Goal: Transaction & Acquisition: Subscribe to service/newsletter

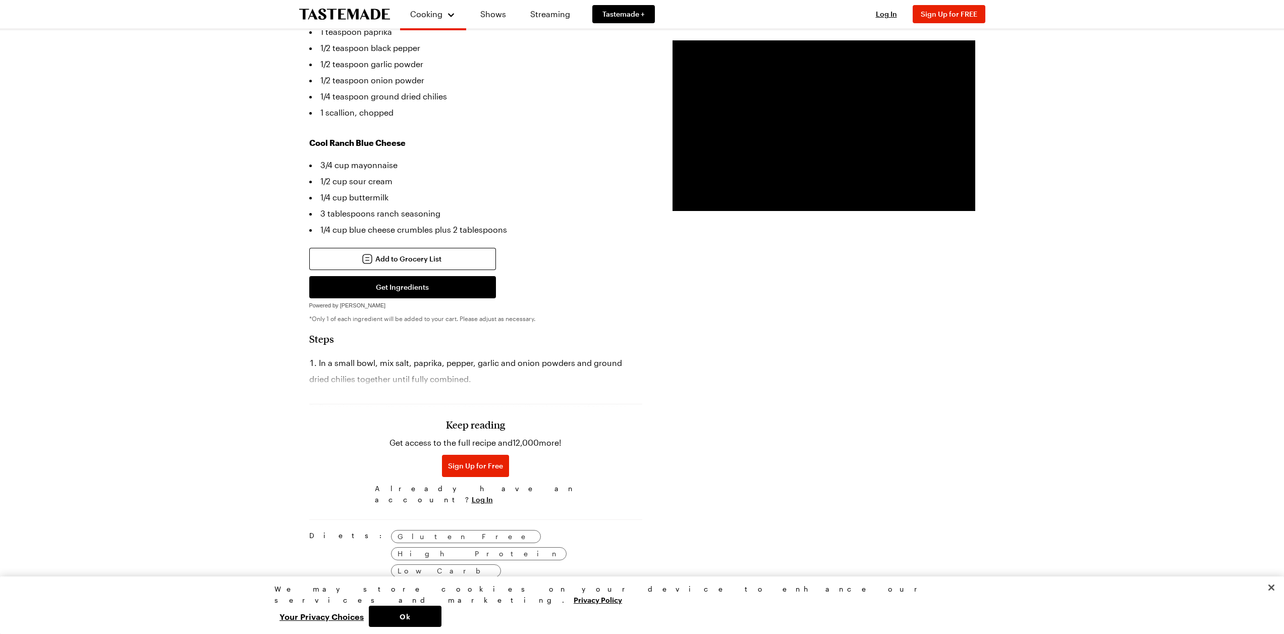
scroll to position [404, 0]
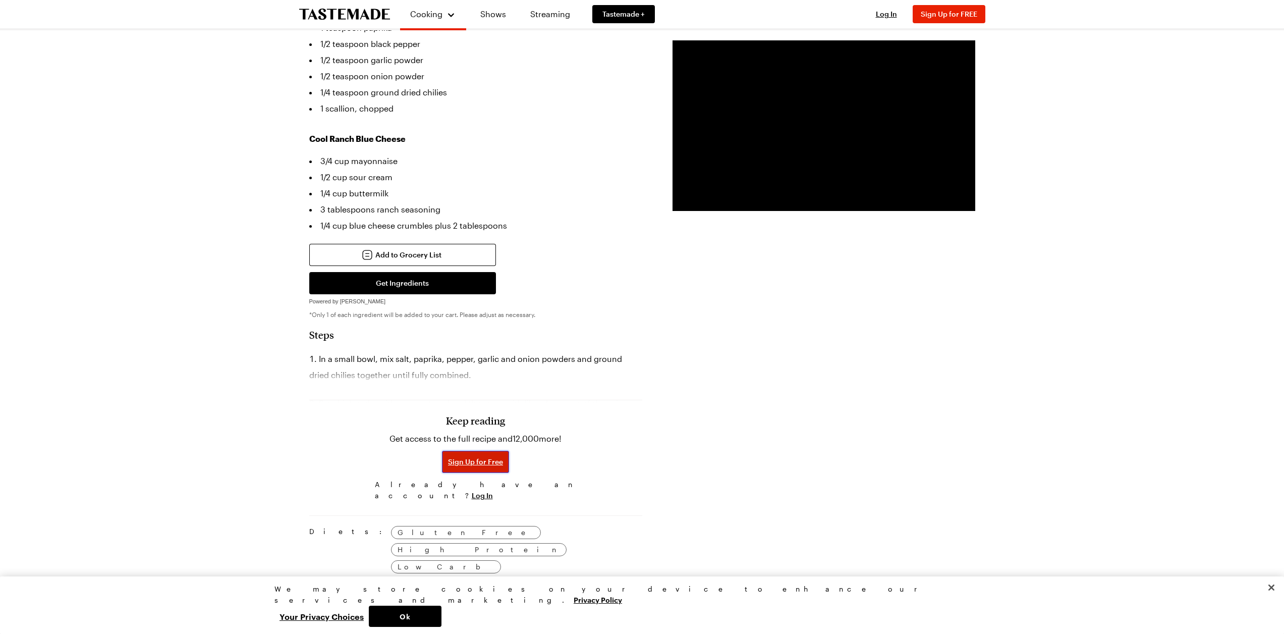
click at [461, 457] on span "Sign Up for Free" at bounding box center [475, 462] width 55 height 10
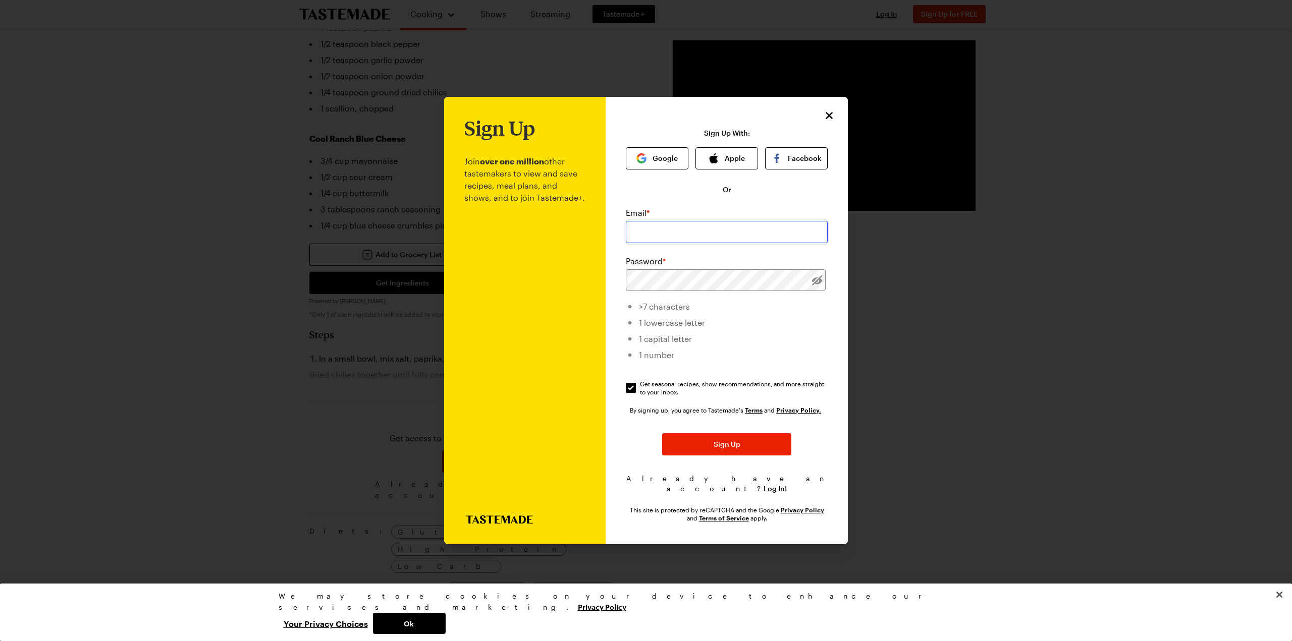
click at [657, 225] on input "email" at bounding box center [727, 232] width 202 height 22
click at [660, 230] on input "email" at bounding box center [727, 232] width 202 height 22
type input "[EMAIL_ADDRESS][DOMAIN_NAME]"
click at [642, 394] on span "Get seasonal recipes, show recommendations, and more straight to your inbox." at bounding box center [734, 388] width 189 height 16
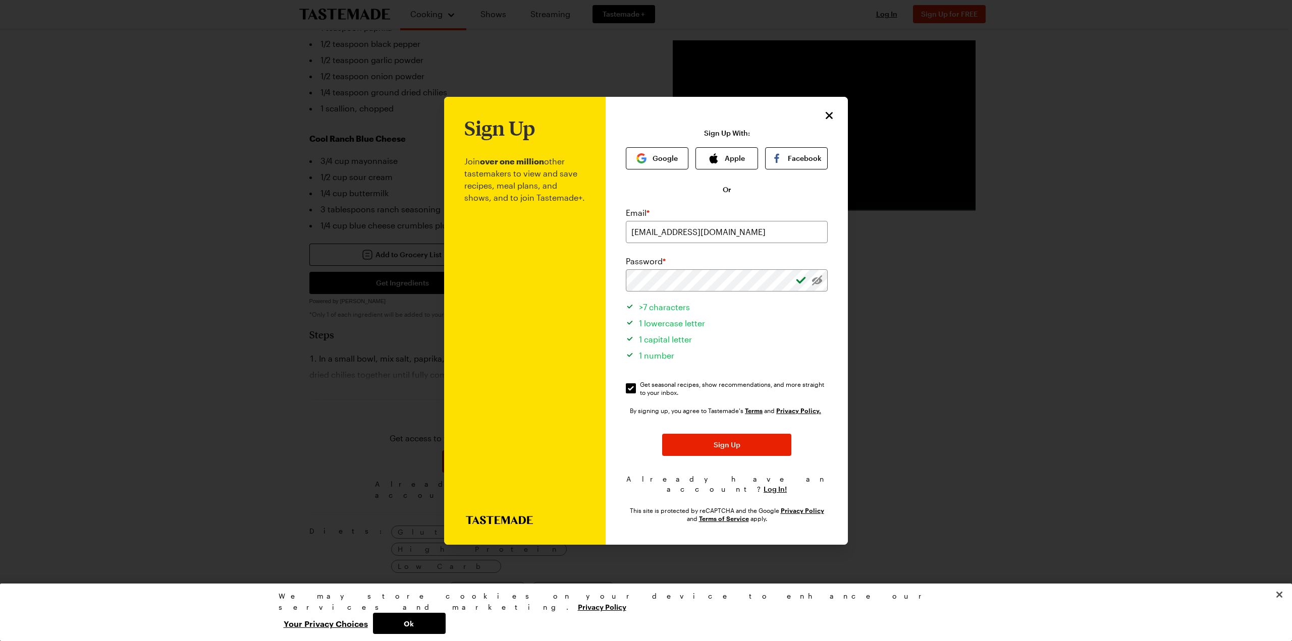
click at [636, 394] on input "Get seasonal recipes, show recommendations, and more straight to your inbox. Ge…" at bounding box center [631, 388] width 10 height 10
checkbox input "false"
click at [719, 450] on span "Sign Up" at bounding box center [726, 445] width 27 height 10
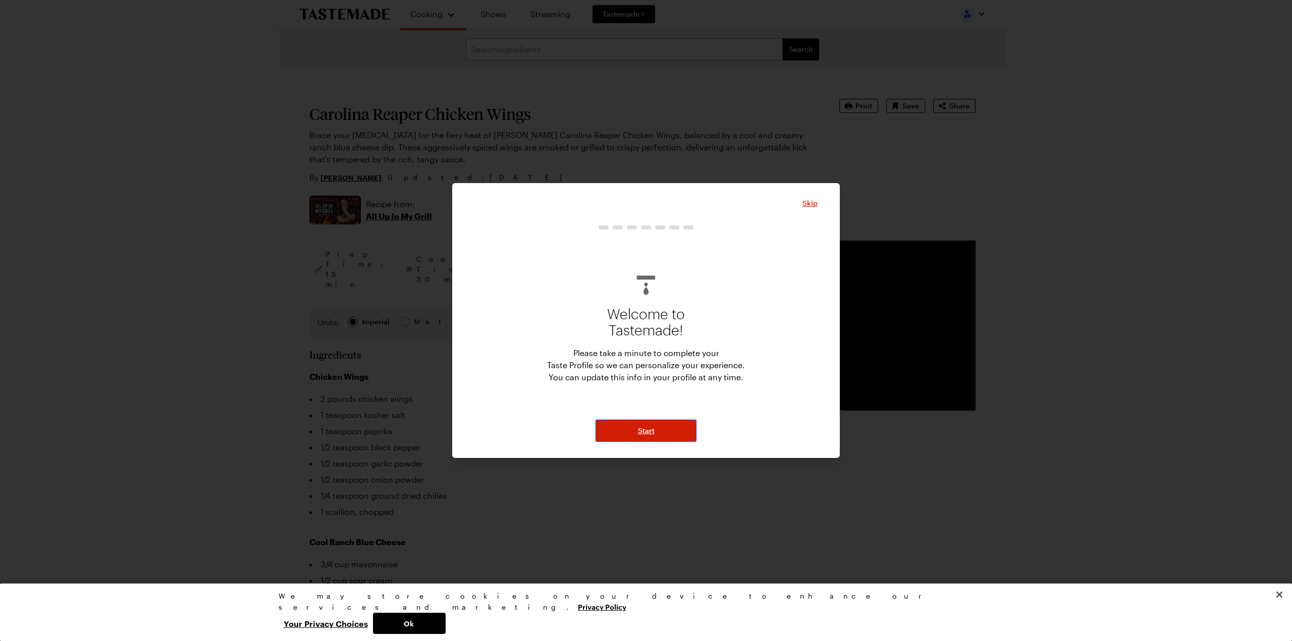
click at [658, 429] on button "Start" at bounding box center [645, 431] width 101 height 22
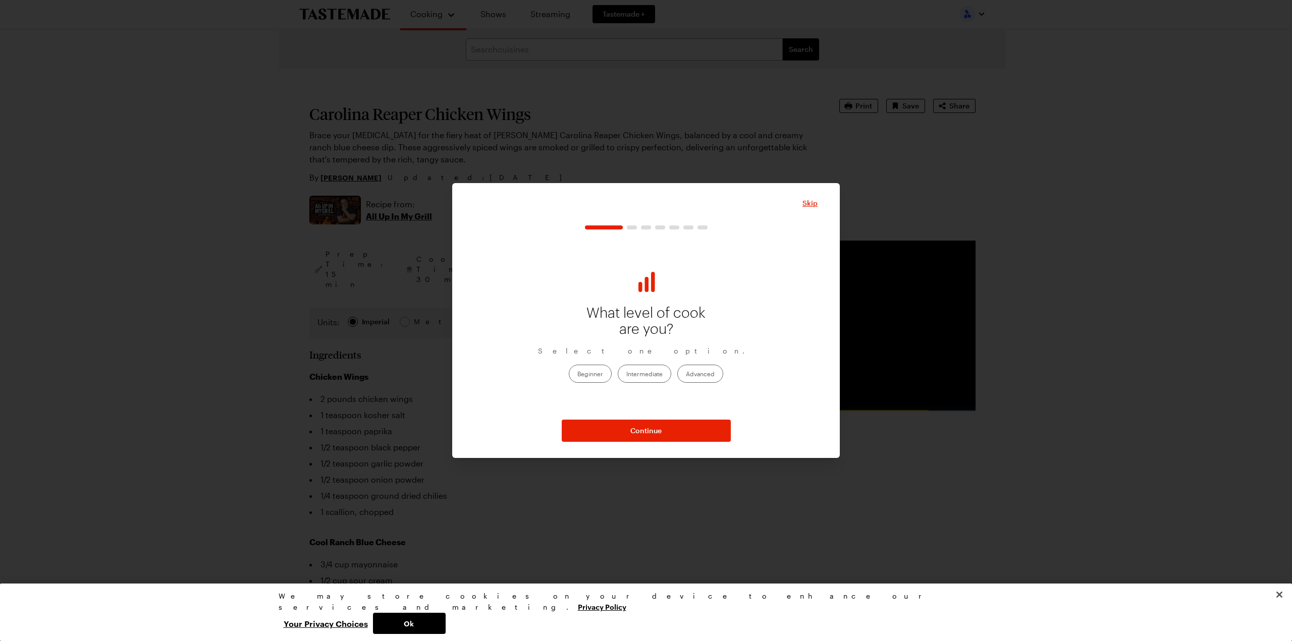
click at [702, 376] on label "Advanced" at bounding box center [700, 374] width 46 height 18
click at [686, 374] on input "Advanced" at bounding box center [686, 374] width 0 height 0
click at [636, 432] on span "Continue" at bounding box center [645, 431] width 31 height 10
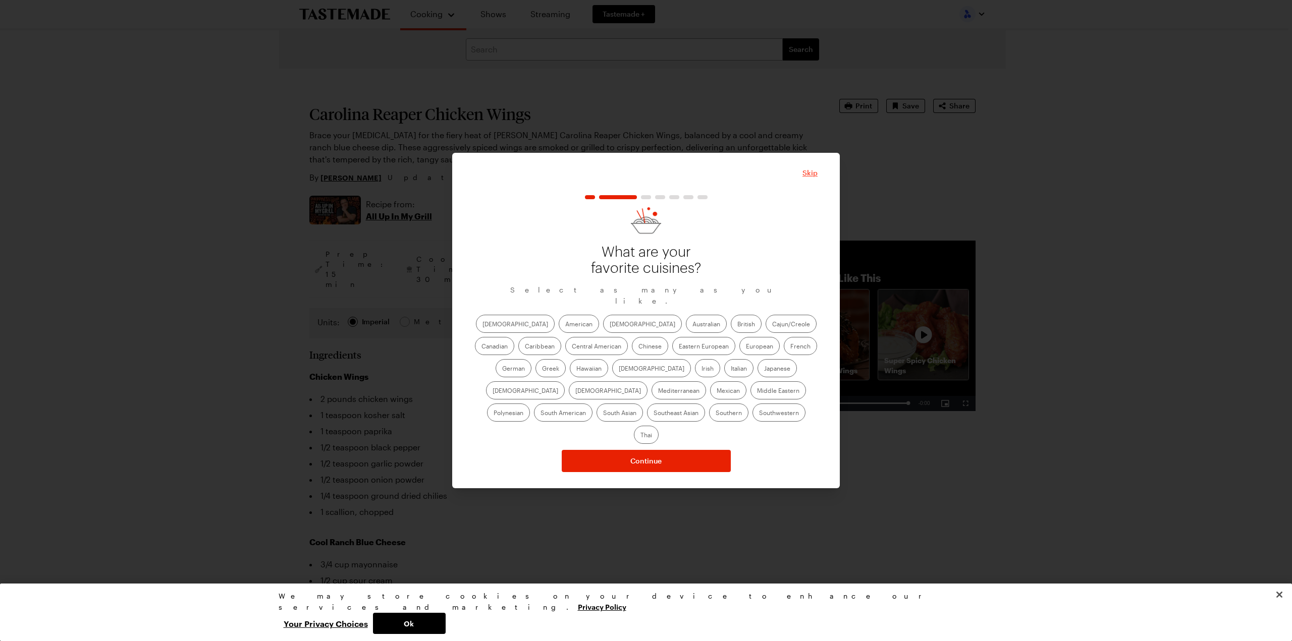
click at [814, 178] on span "Skip" at bounding box center [809, 173] width 15 height 10
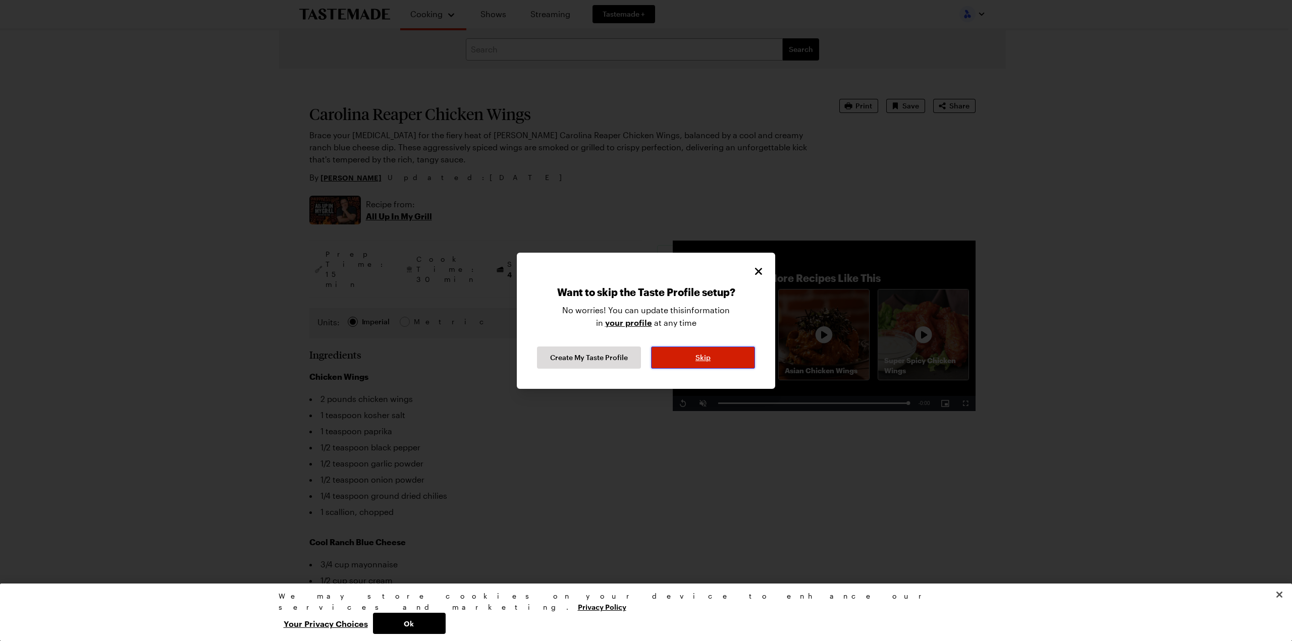
click at [669, 359] on button "Skip" at bounding box center [703, 358] width 104 height 22
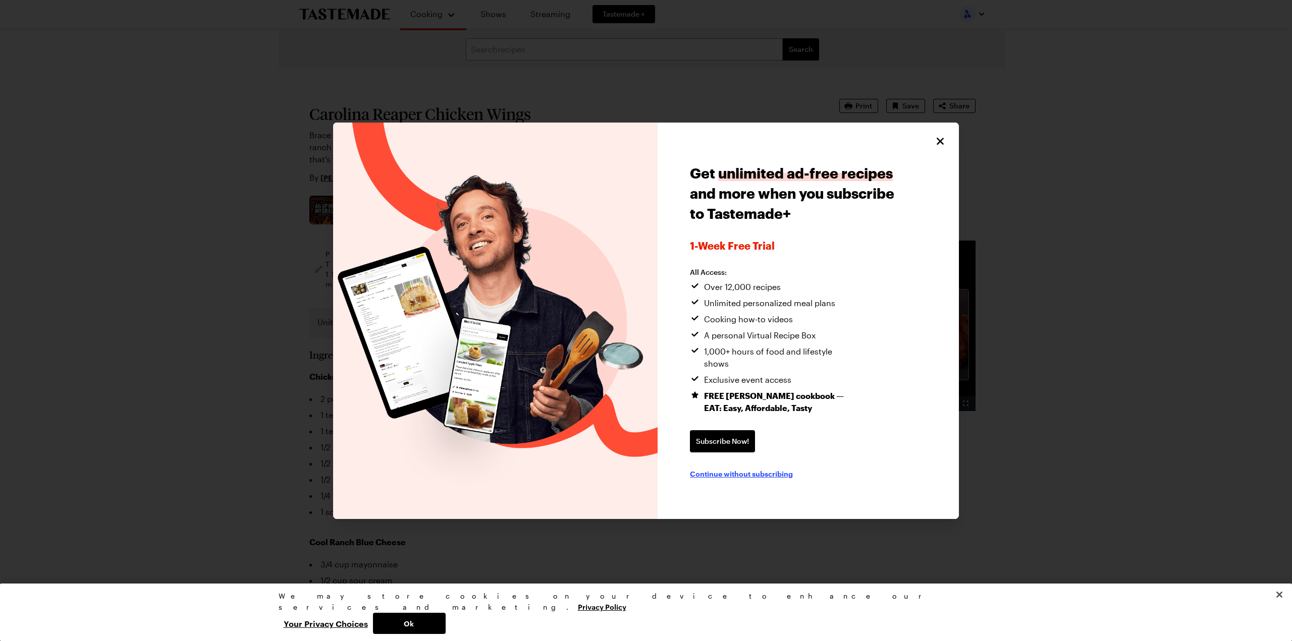
click at [722, 469] on span "Continue without subscribing" at bounding box center [741, 474] width 103 height 10
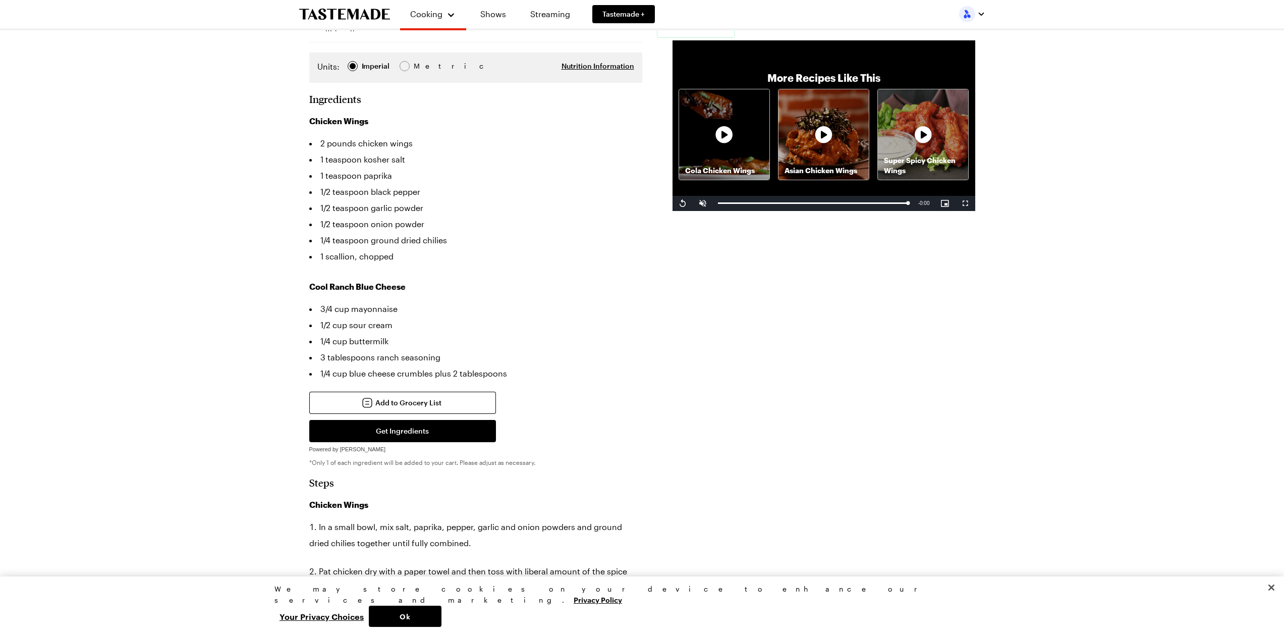
scroll to position [303, 0]
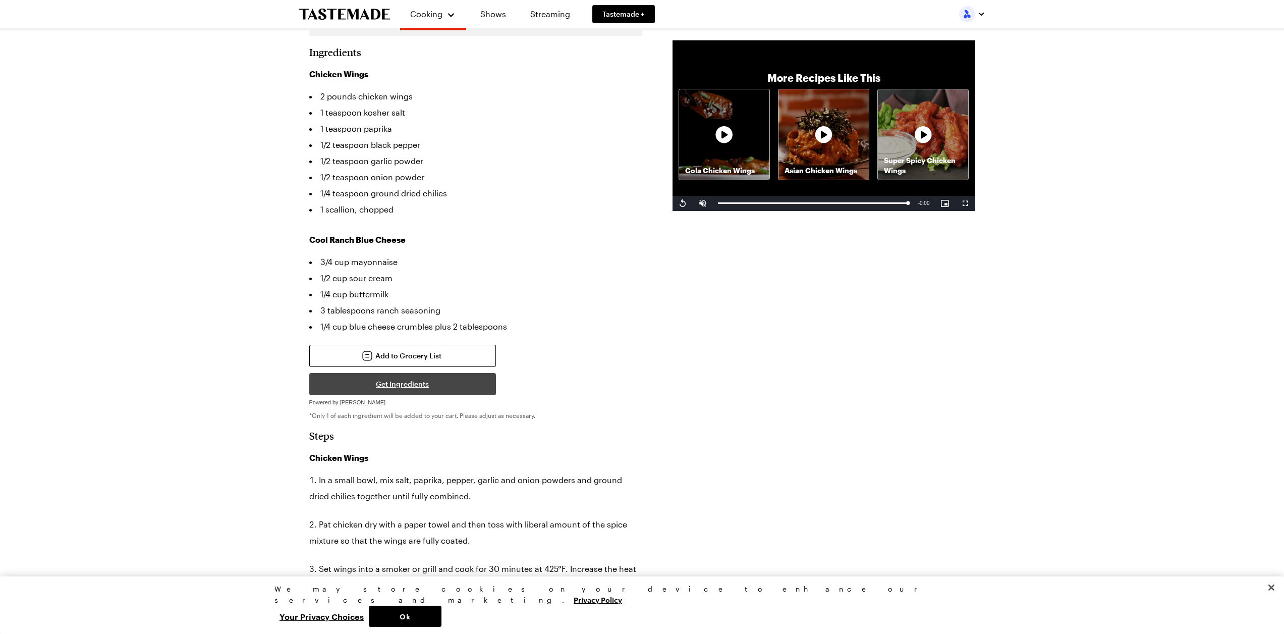
click at [401, 373] on button "Get Ingredients" at bounding box center [402, 384] width 187 height 22
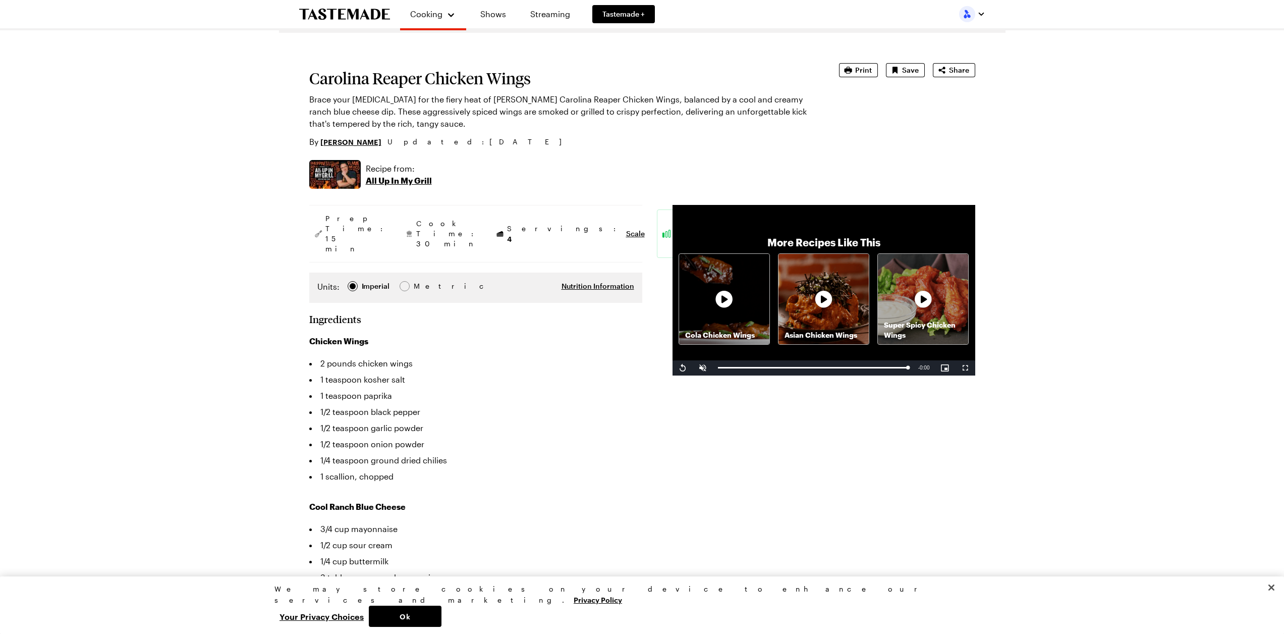
scroll to position [0, 0]
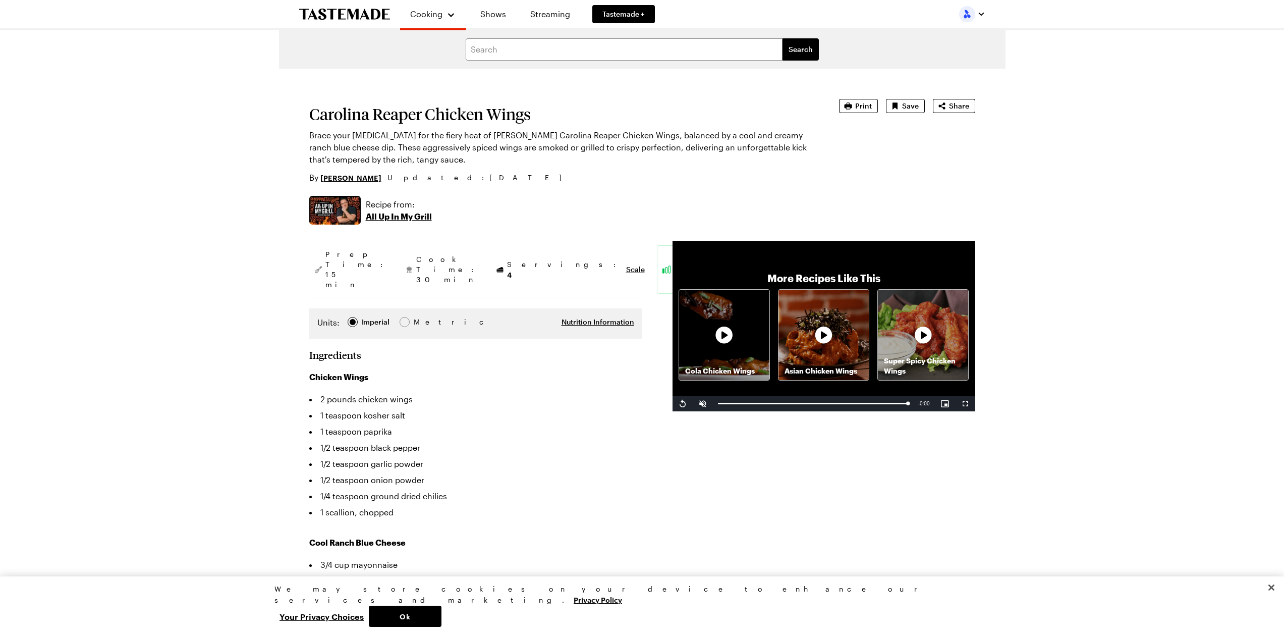
click at [399, 211] on p "All Up In My Grill" at bounding box center [399, 216] width 66 height 12
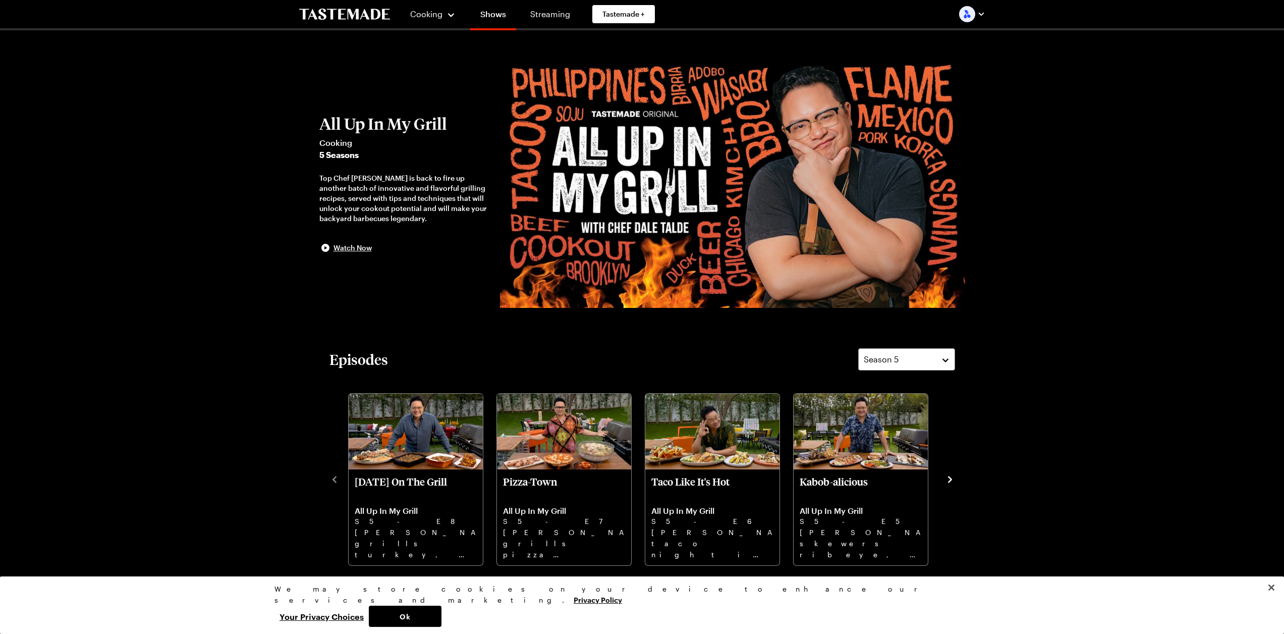
click at [951, 472] on button "navigate to next item" at bounding box center [950, 478] width 10 height 12
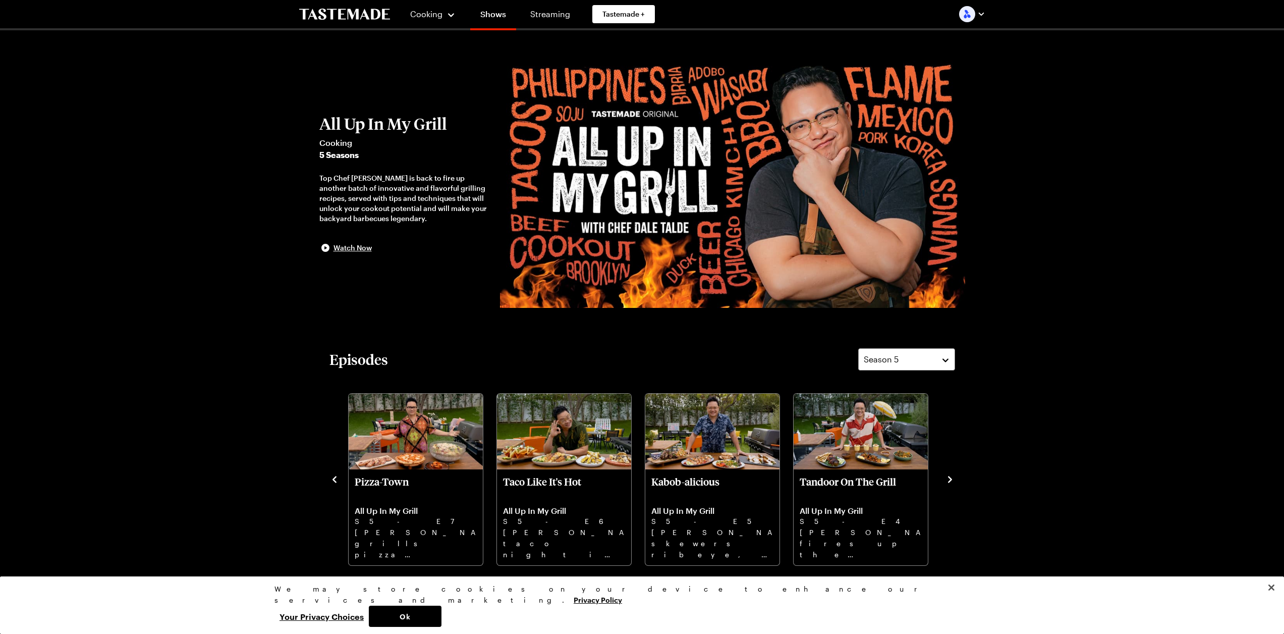
click at [951, 472] on button "navigate to next item" at bounding box center [950, 478] width 10 height 12
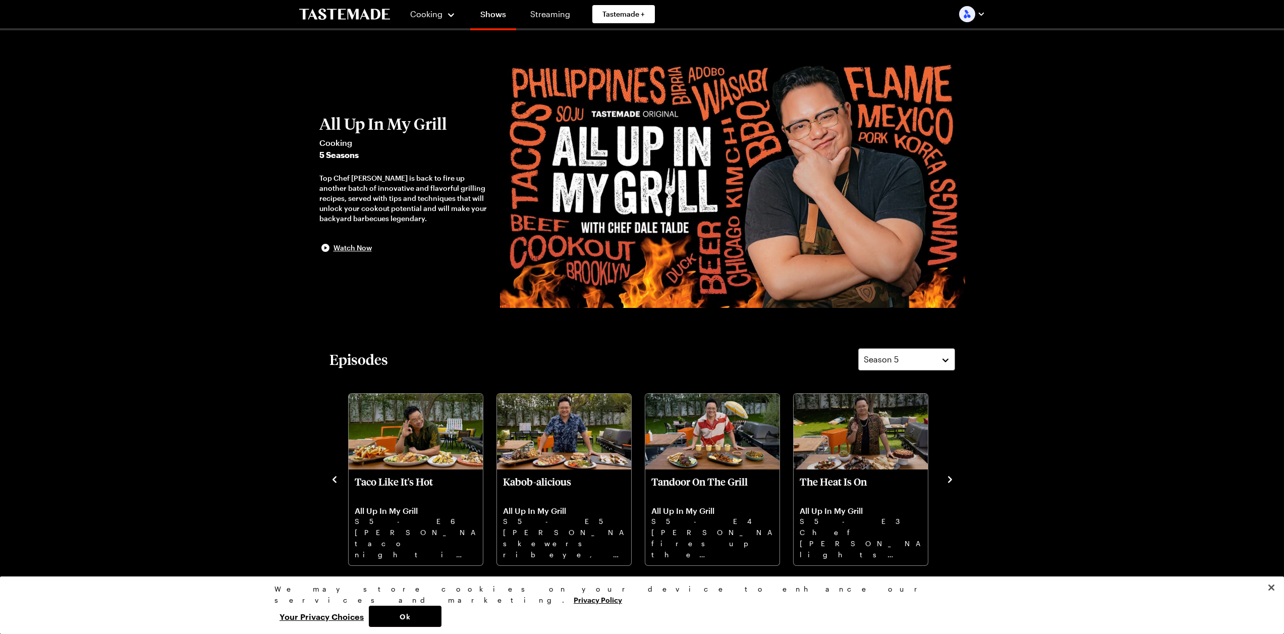
click at [951, 471] on div "[DATE] On The Grill All Up In My Grill S5 - E8 [PERSON_NAME] grills turkey, smo…" at bounding box center [642, 478] width 626 height 176
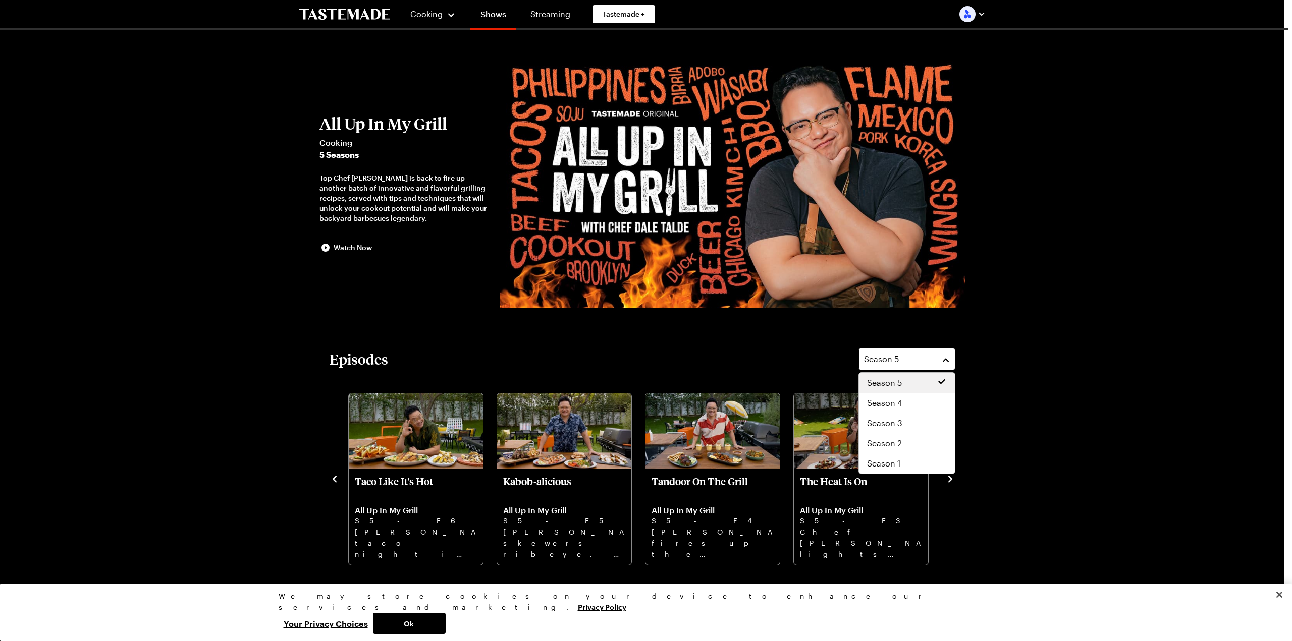
click at [903, 360] on div "Season 5" at bounding box center [899, 359] width 71 height 12
click at [898, 463] on span "Season 1" at bounding box center [883, 464] width 33 height 12
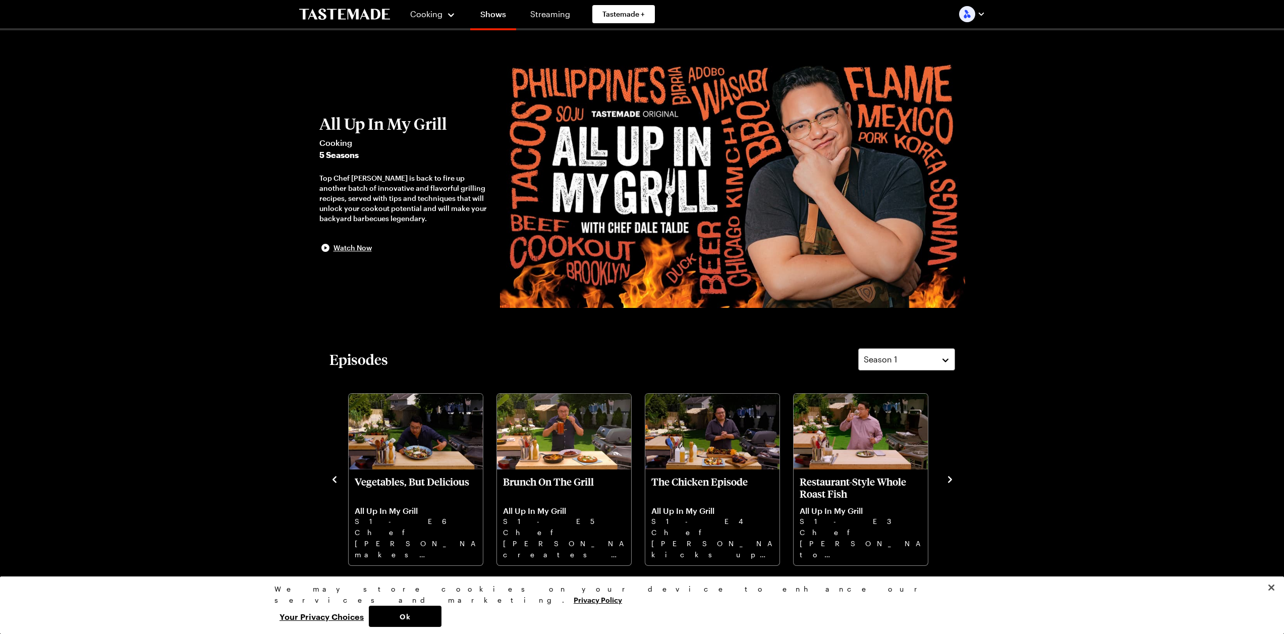
click at [950, 477] on icon "navigate to next item" at bounding box center [950, 479] width 10 height 10
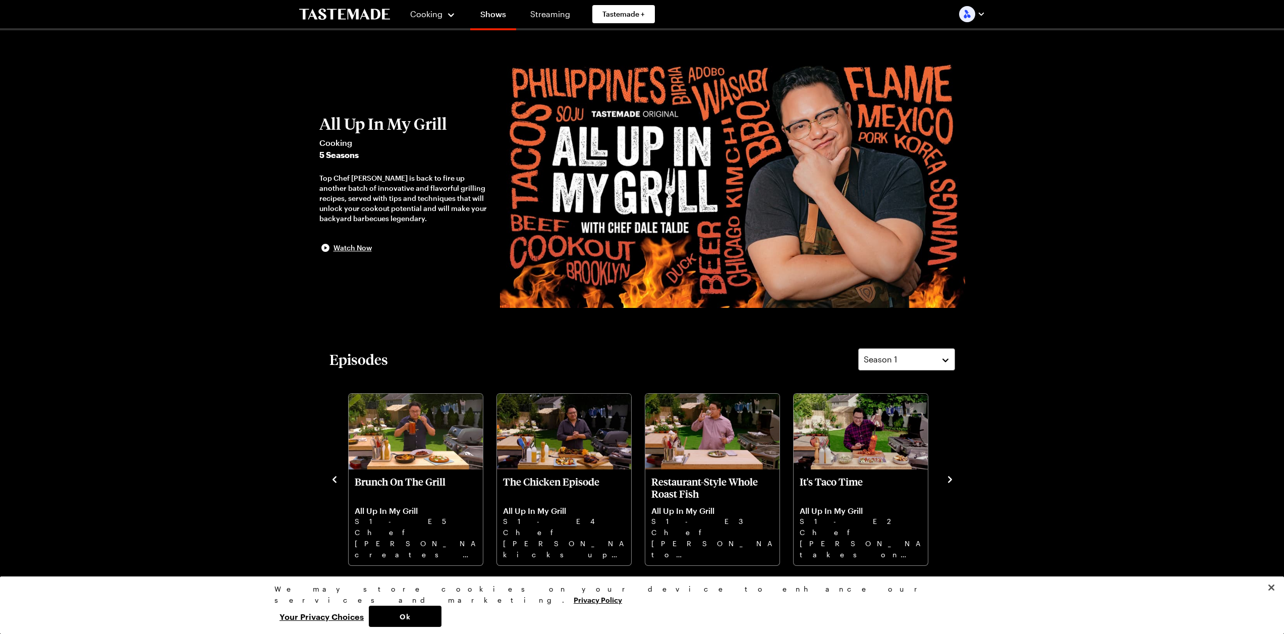
click at [950, 477] on icon "navigate to next item" at bounding box center [950, 479] width 10 height 10
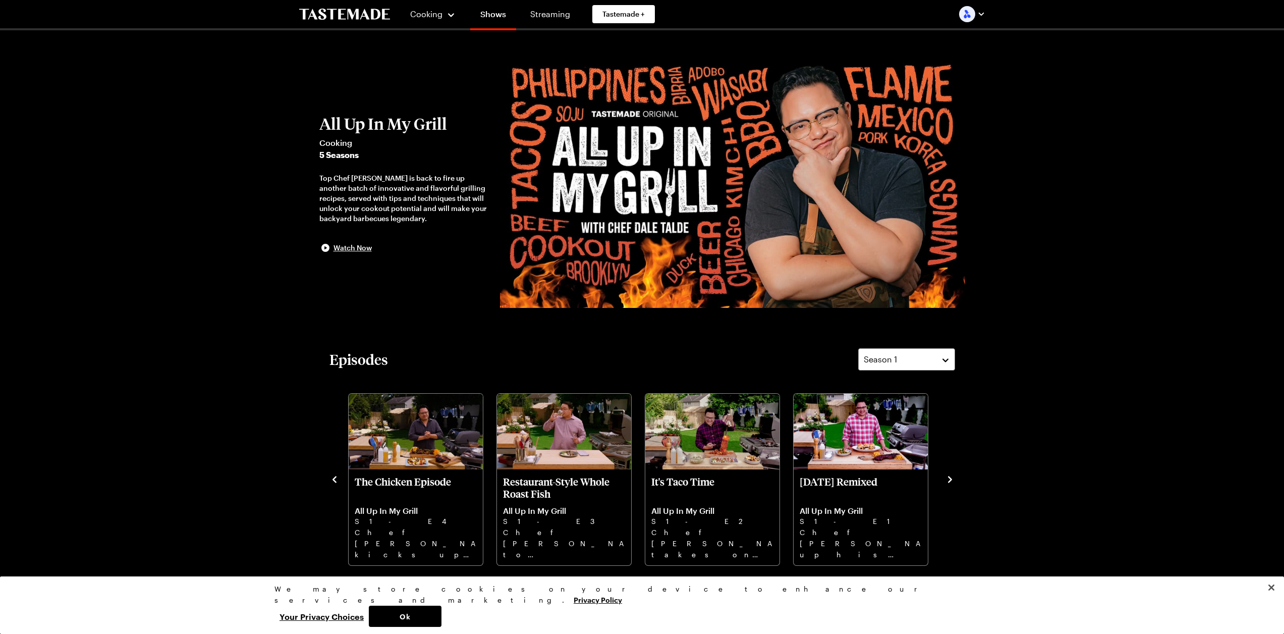
click at [948, 477] on icon "navigate to next item" at bounding box center [950, 479] width 10 height 10
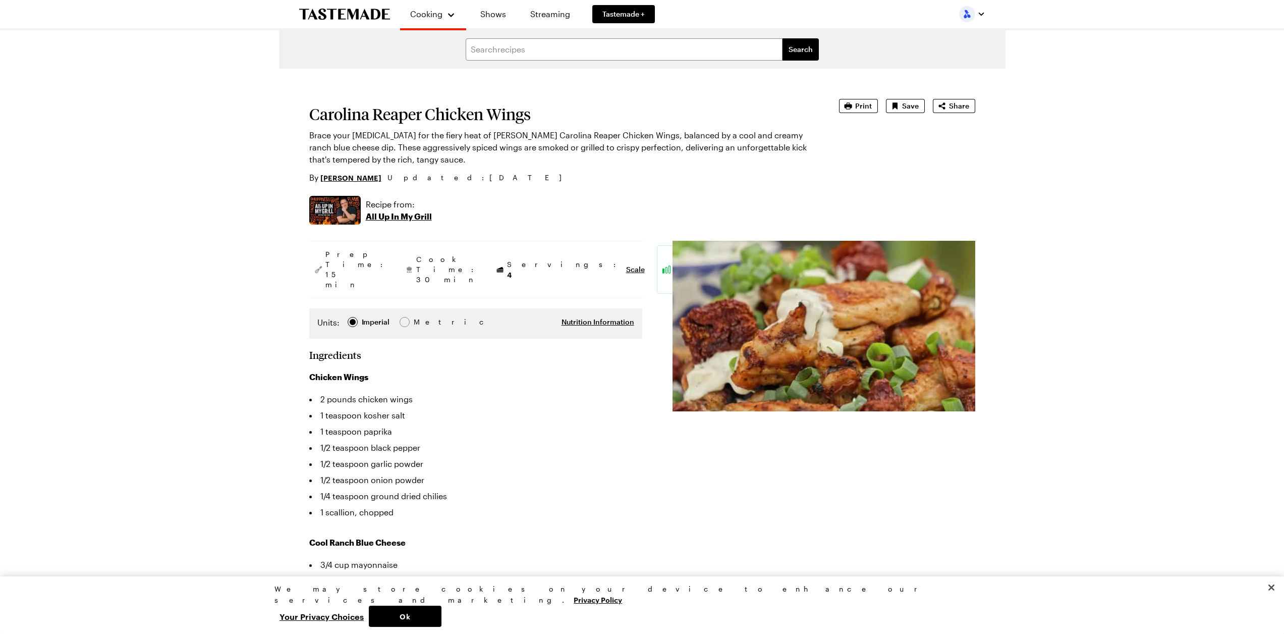
type textarea "x"
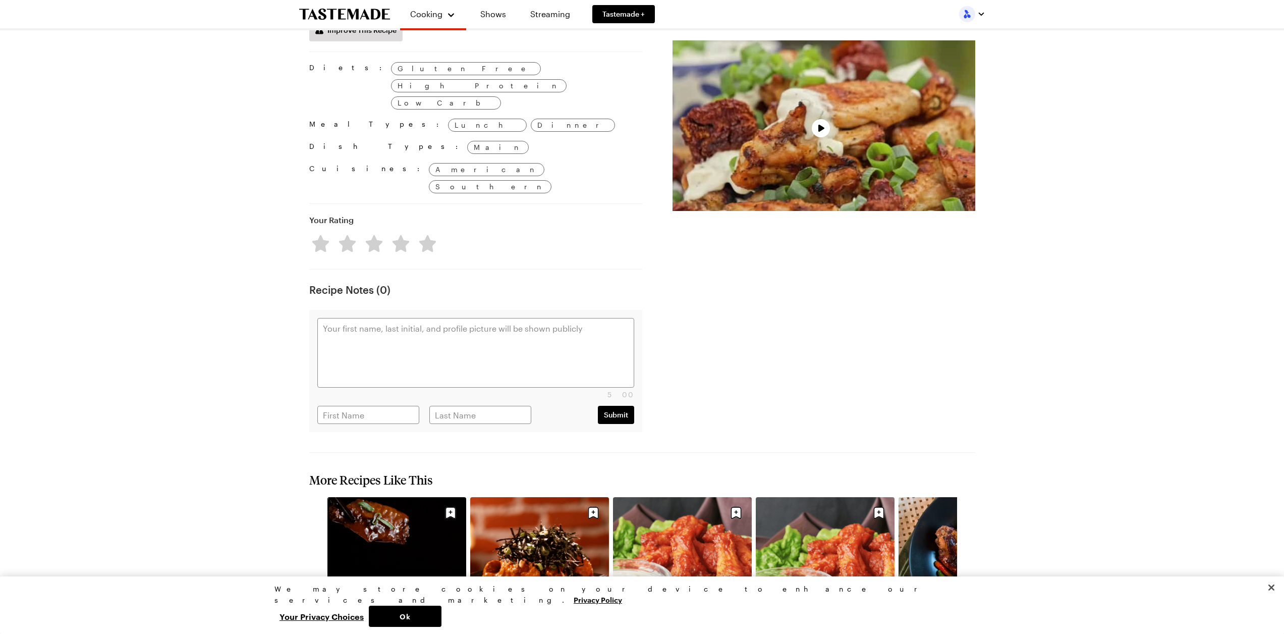
scroll to position [1211, 0]
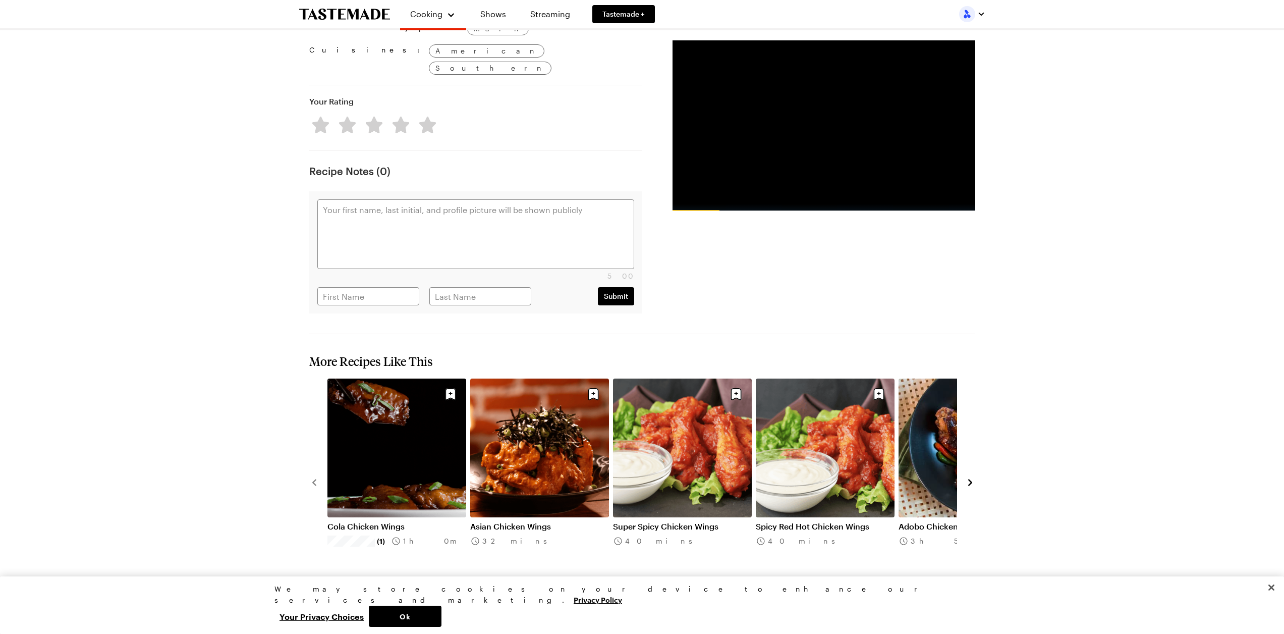
click at [975, 393] on div "Cola Chicken Wings (1) 1h 0m Asian Chicken Wings 32 mins Super Spicy Chicken Wi…" at bounding box center [642, 481] width 666 height 206
click at [969, 479] on icon "navigate to next item" at bounding box center [970, 482] width 4 height 7
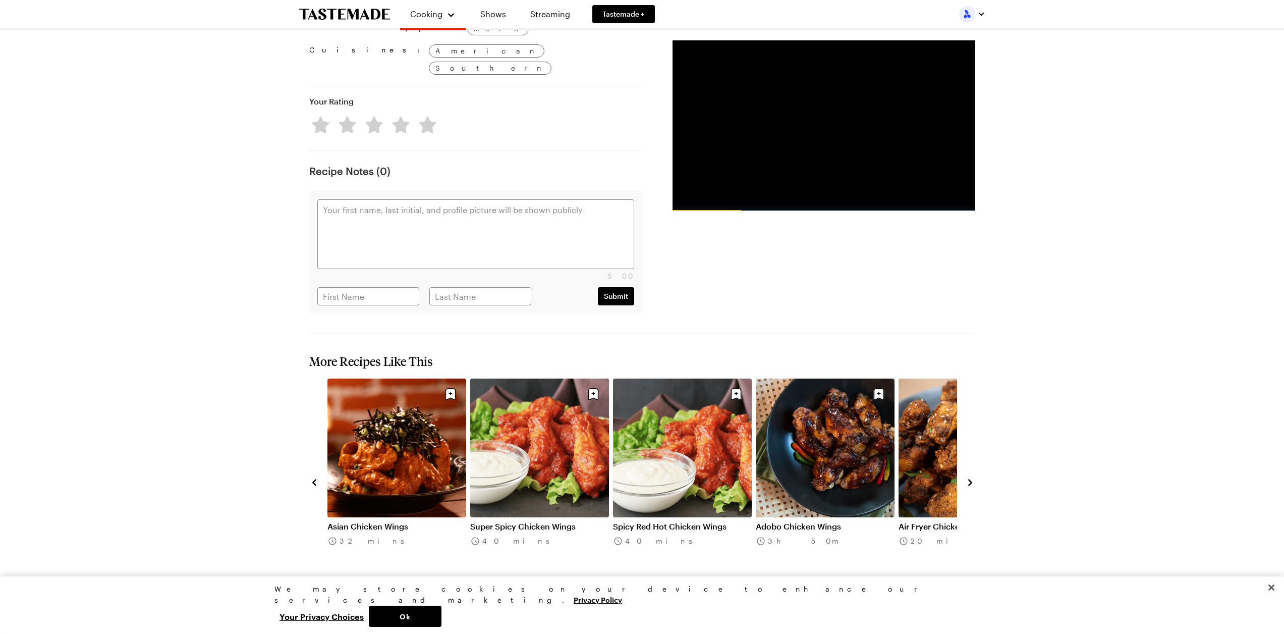
click at [969, 479] on icon "navigate to next item" at bounding box center [970, 482] width 4 height 7
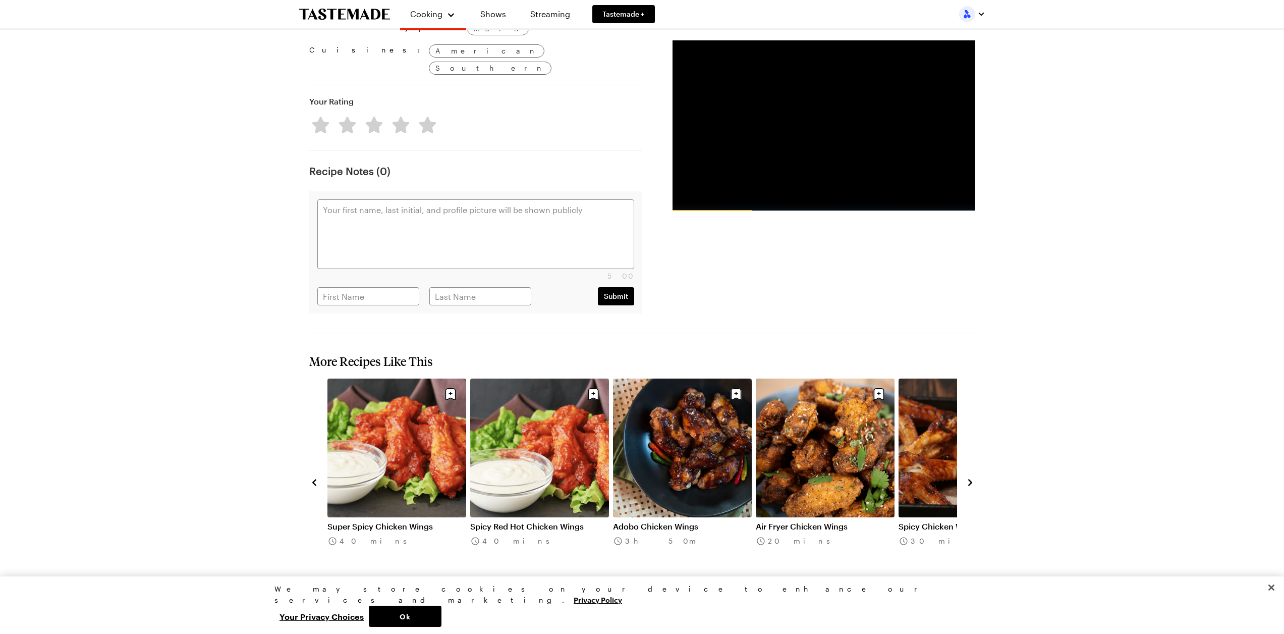
click at [969, 479] on icon "navigate to next item" at bounding box center [970, 482] width 4 height 7
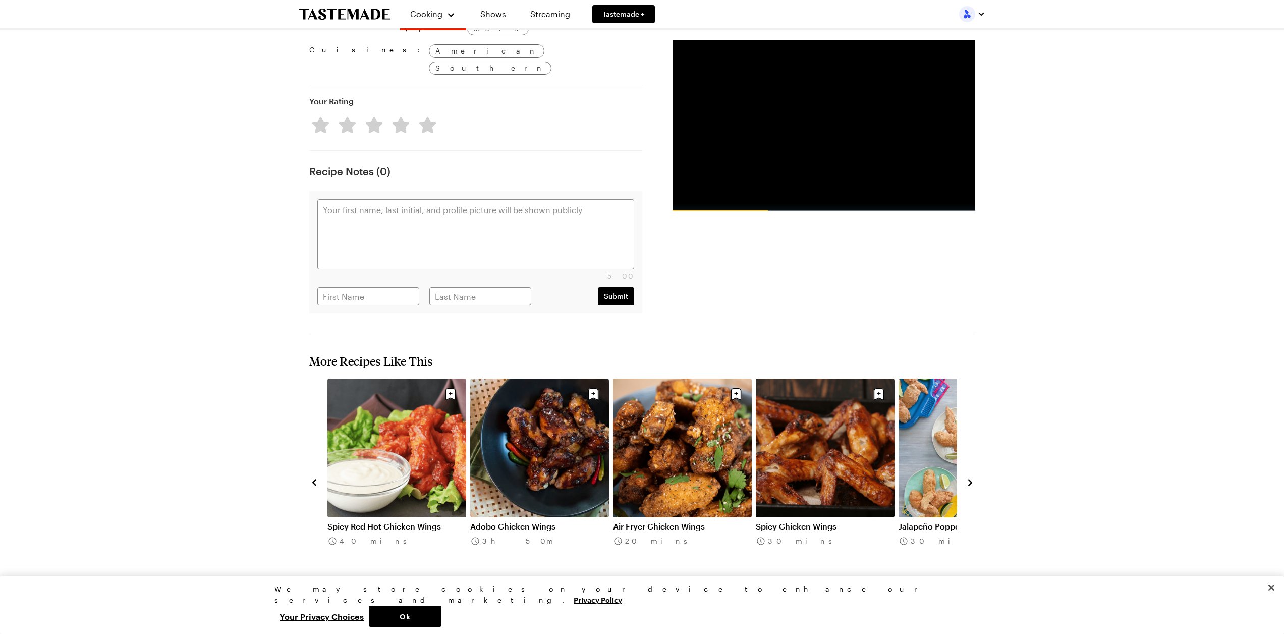
click at [969, 479] on icon "navigate to next item" at bounding box center [970, 482] width 4 height 7
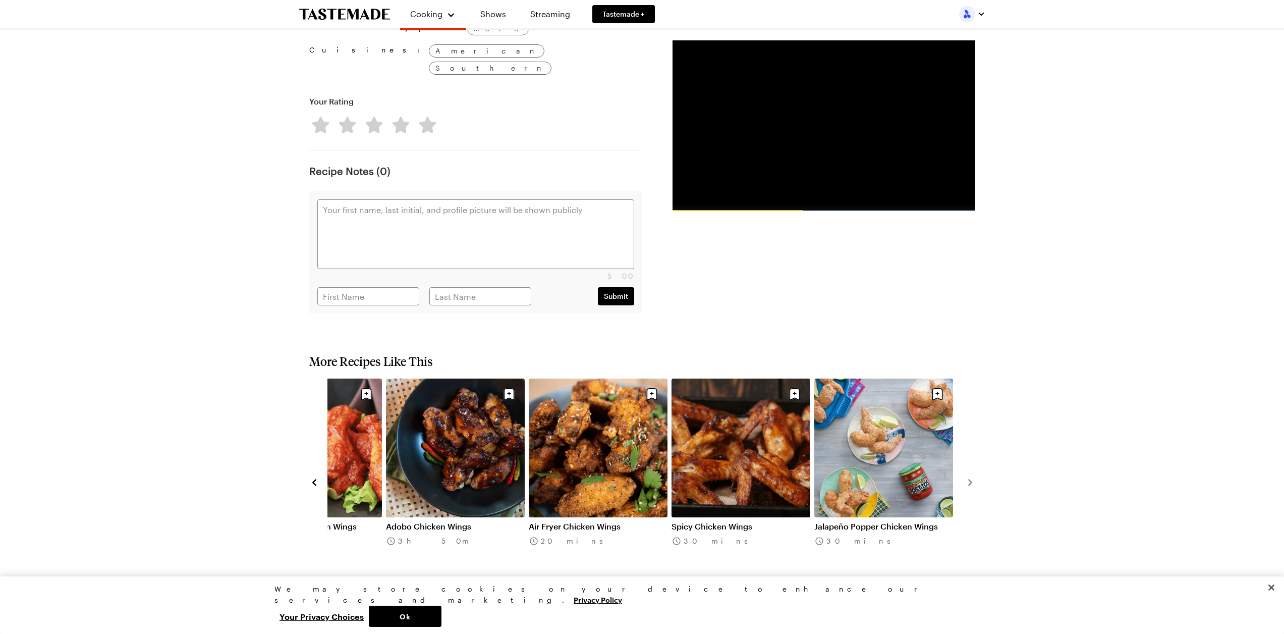
click at [584, 521] on link "Air Fryer Chicken Wings" at bounding box center [598, 526] width 139 height 10
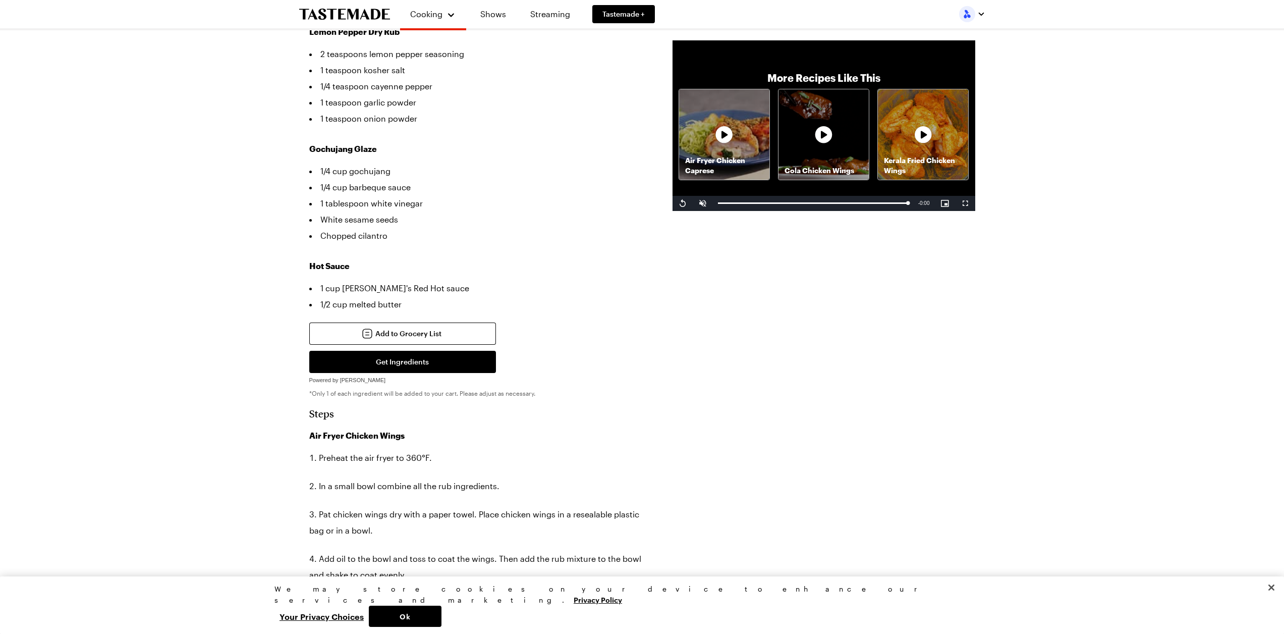
scroll to position [706, 0]
